Goal: Transaction & Acquisition: Obtain resource

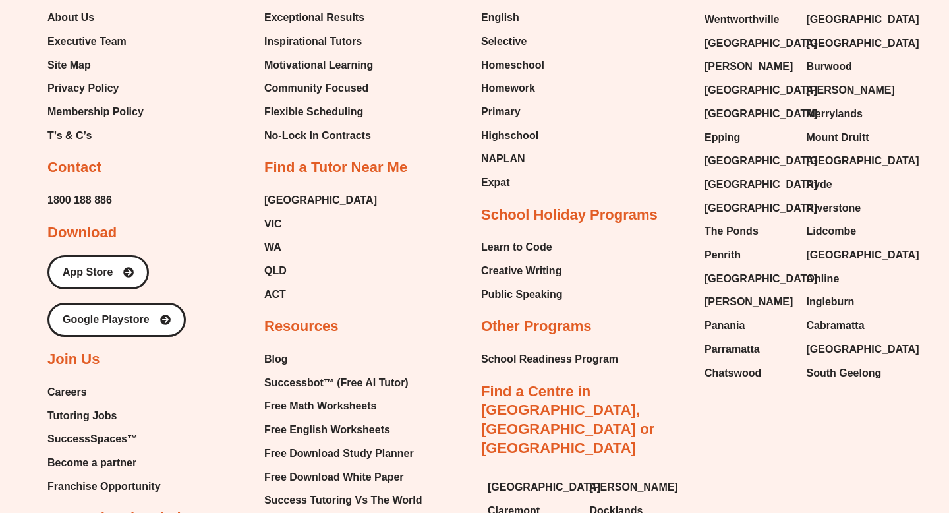
scroll to position [5640, 0]
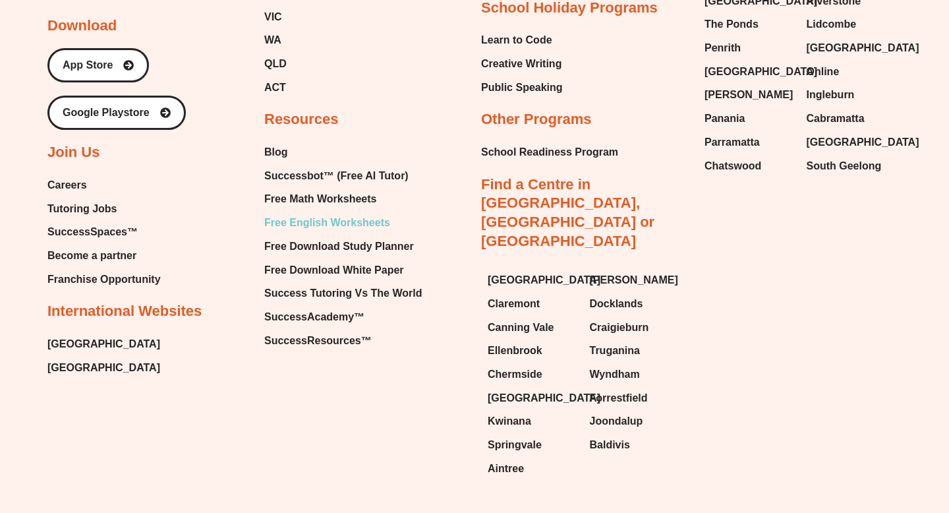
click at [369, 213] on span "Free English Worksheets" at bounding box center [327, 223] width 126 height 20
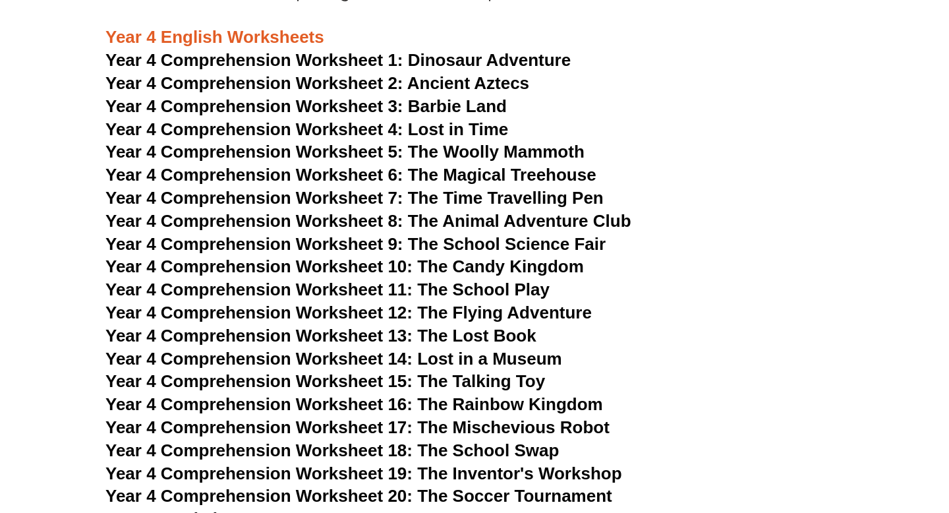
scroll to position [4691, 0]
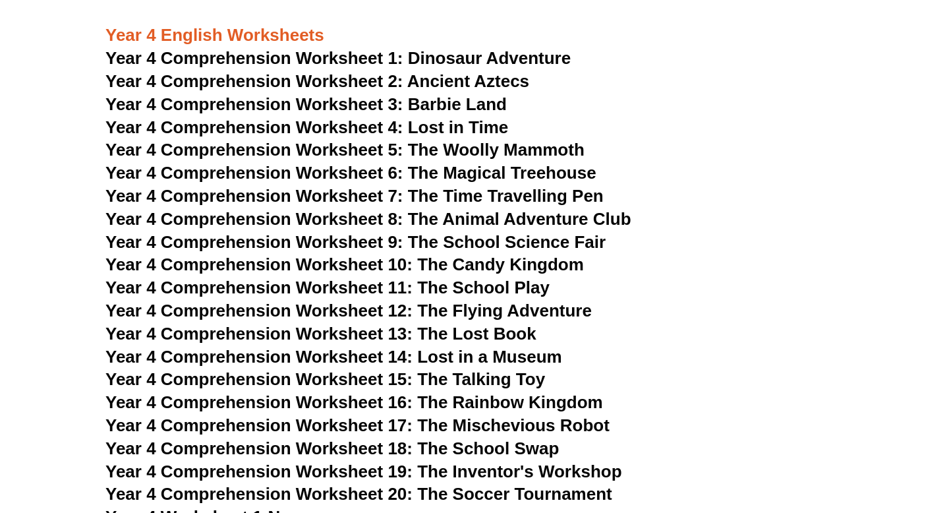
click at [354, 61] on span "Year 4 Comprehension Worksheet 1:" at bounding box center [254, 58] width 298 height 20
click at [452, 62] on span "Dinosaur Adventure" at bounding box center [489, 58] width 163 height 20
click at [487, 59] on span "Dinosaur Adventure" at bounding box center [489, 58] width 163 height 20
